Goal: Transaction & Acquisition: Purchase product/service

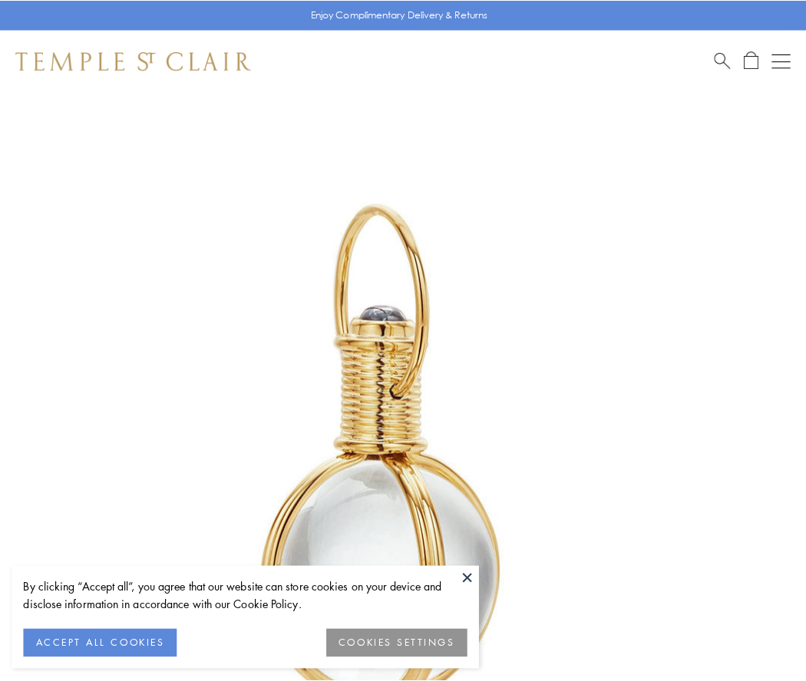
scroll to position [401, 0]
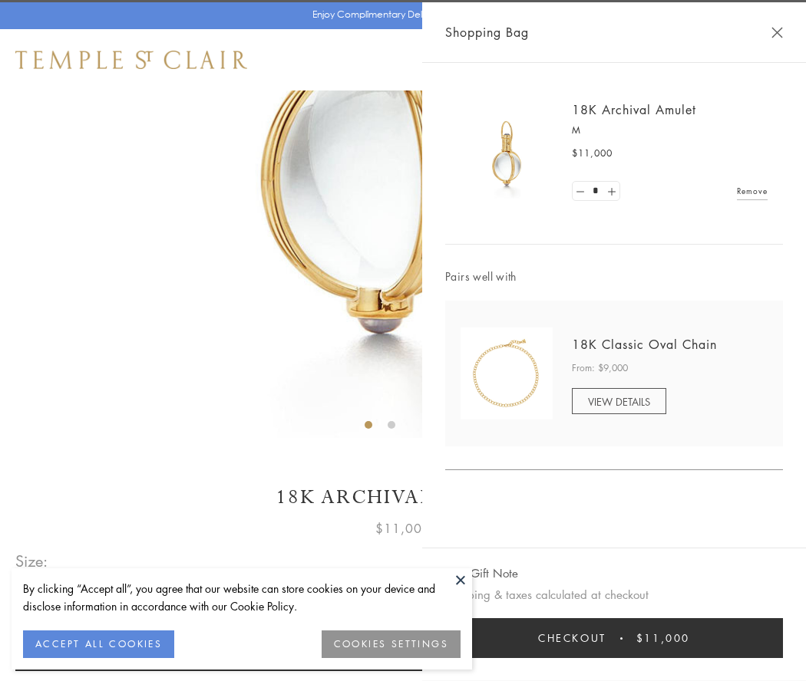
click at [614, 638] on button "Checkout $11,000" at bounding box center [614, 638] width 338 height 40
